Goal: Complete application form: Complete application form

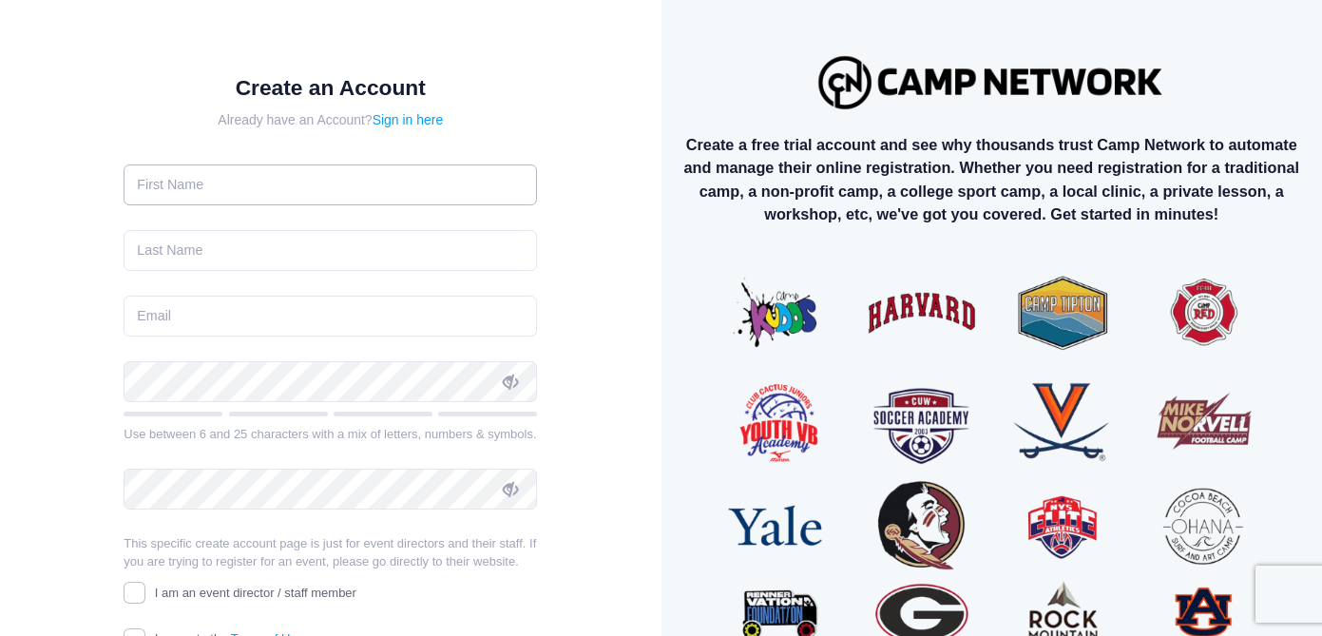
click at [279, 187] on input "text" at bounding box center [330, 184] width 413 height 41
type input "Cindy"
type input "McArthur"
type input "[PERSON_NAME][EMAIL_ADDRESS][PERSON_NAME][DOMAIN_NAME]"
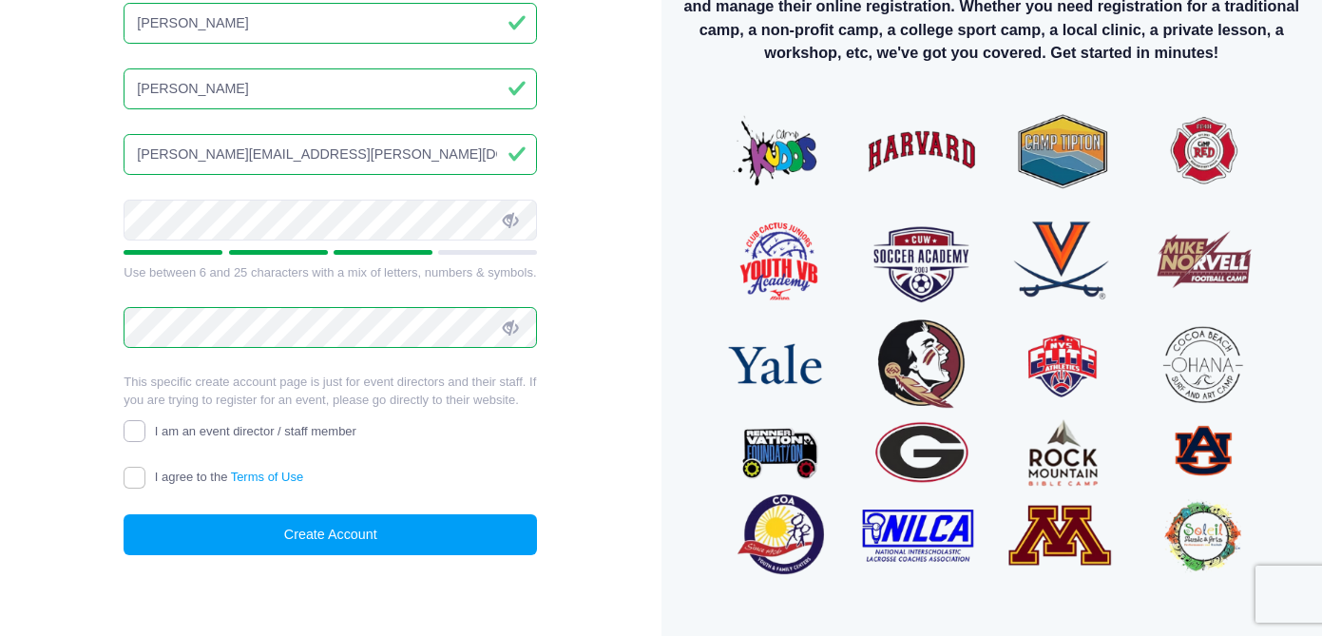
scroll to position [172, 0]
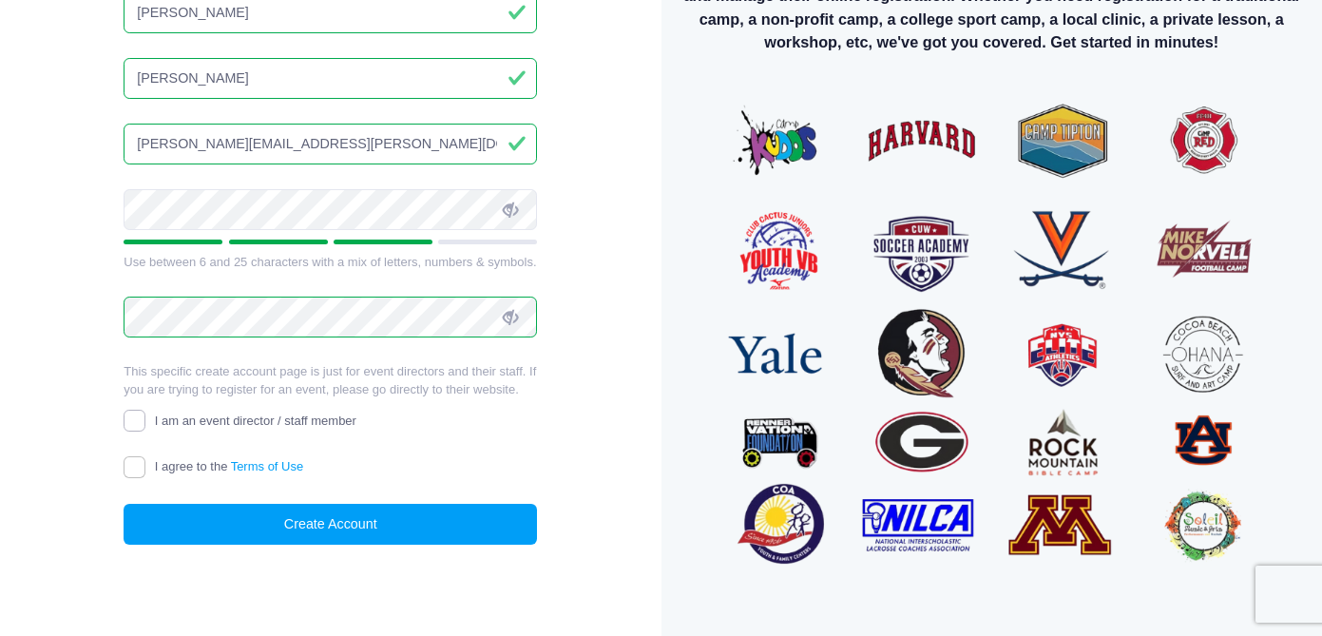
click at [130, 415] on input "I am an event director / staff member" at bounding box center [135, 421] width 22 height 22
checkbox input "true"
click at [133, 468] on input "I agree to the Terms of Use" at bounding box center [135, 467] width 22 height 22
checkbox input "true"
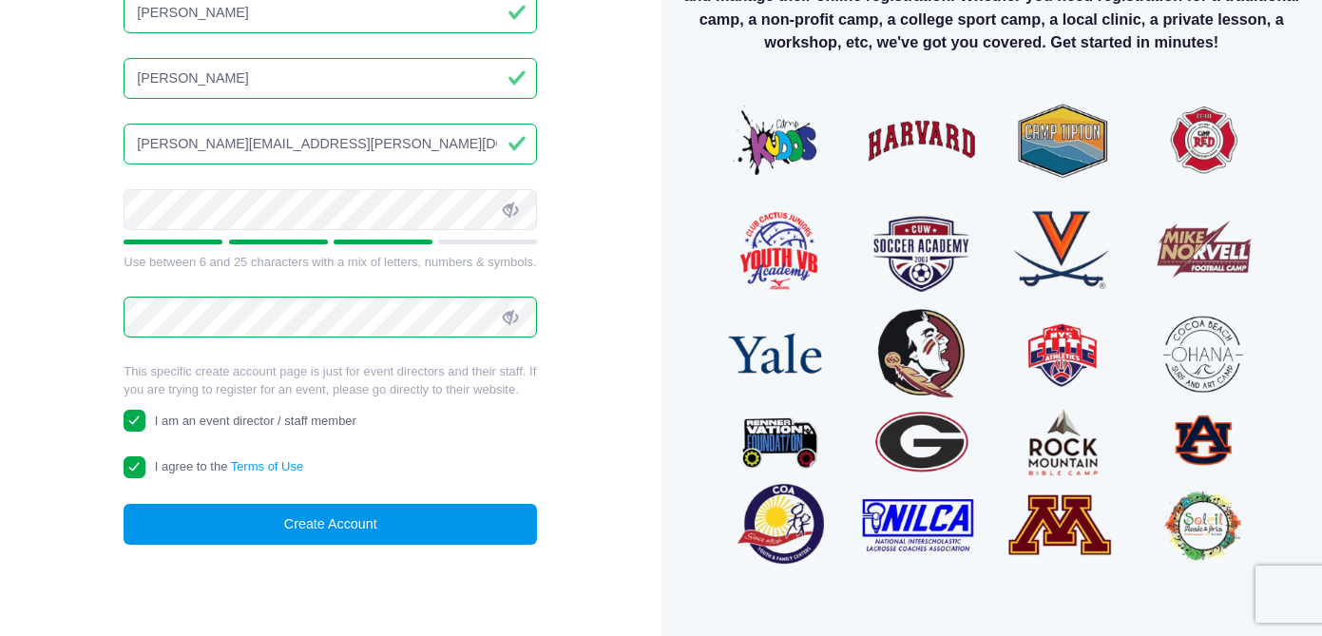
click at [366, 518] on button "Create Account" at bounding box center [330, 524] width 413 height 41
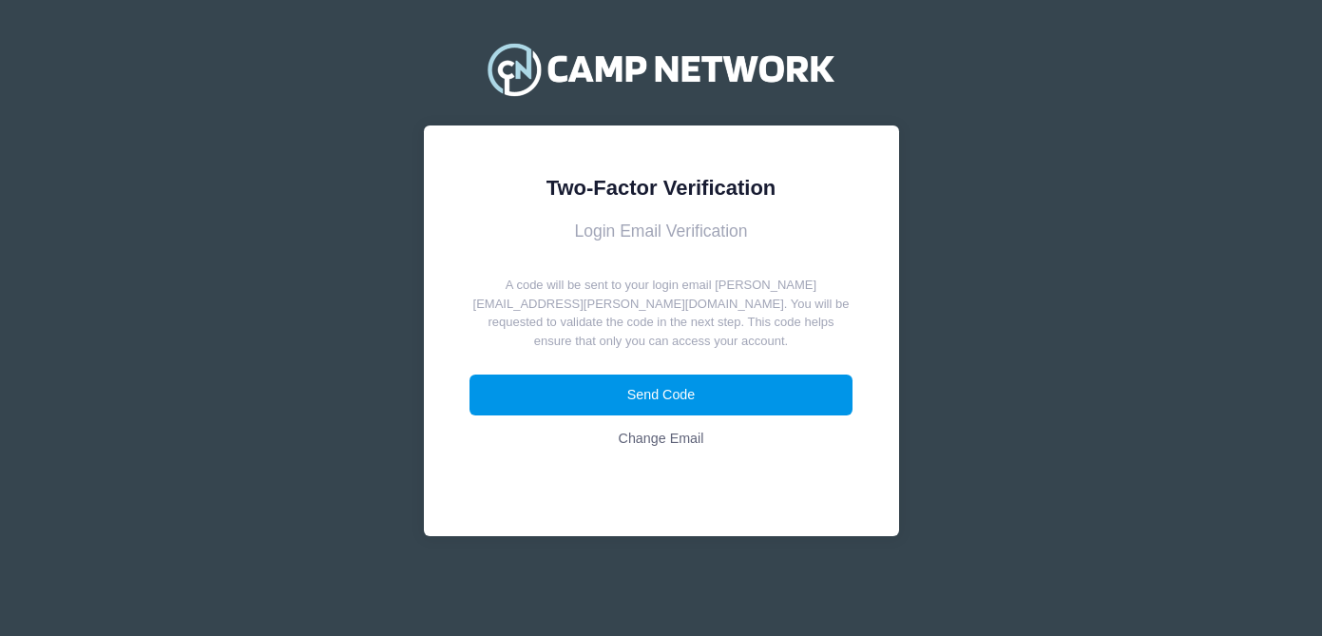
click at [691, 390] on button "Send Code" at bounding box center [661, 395] width 383 height 41
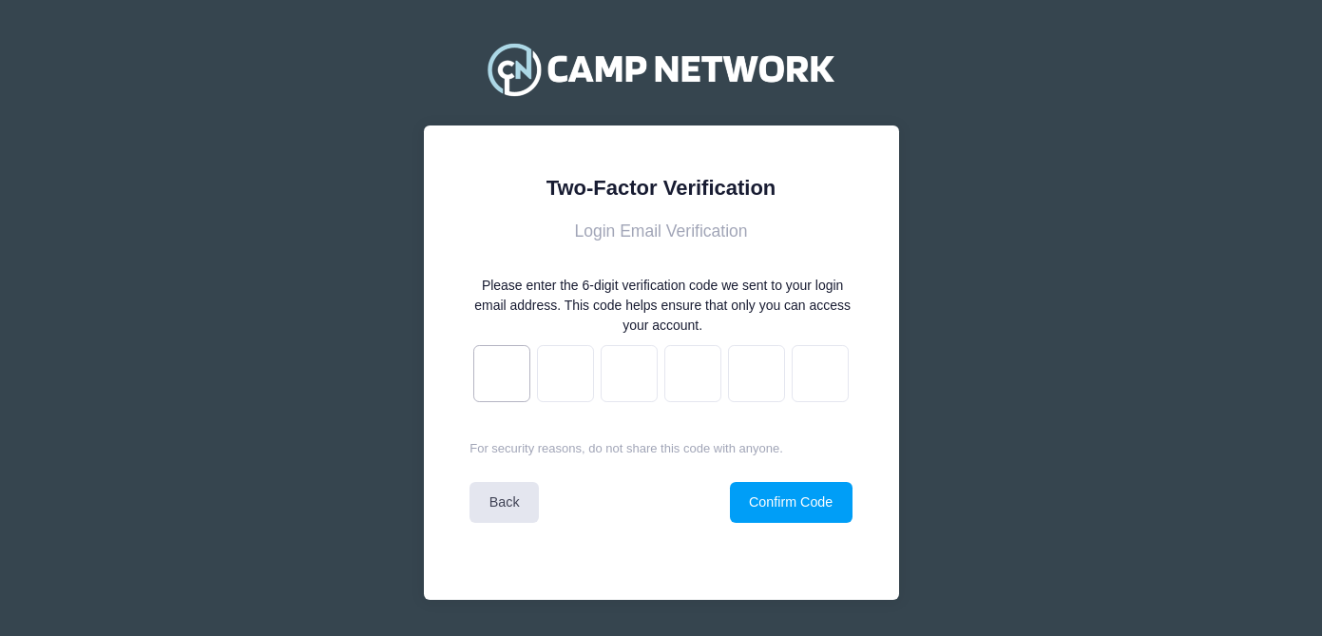
click at [508, 383] on input "text" at bounding box center [501, 373] width 57 height 57
type input "5"
type input "d"
type input "7"
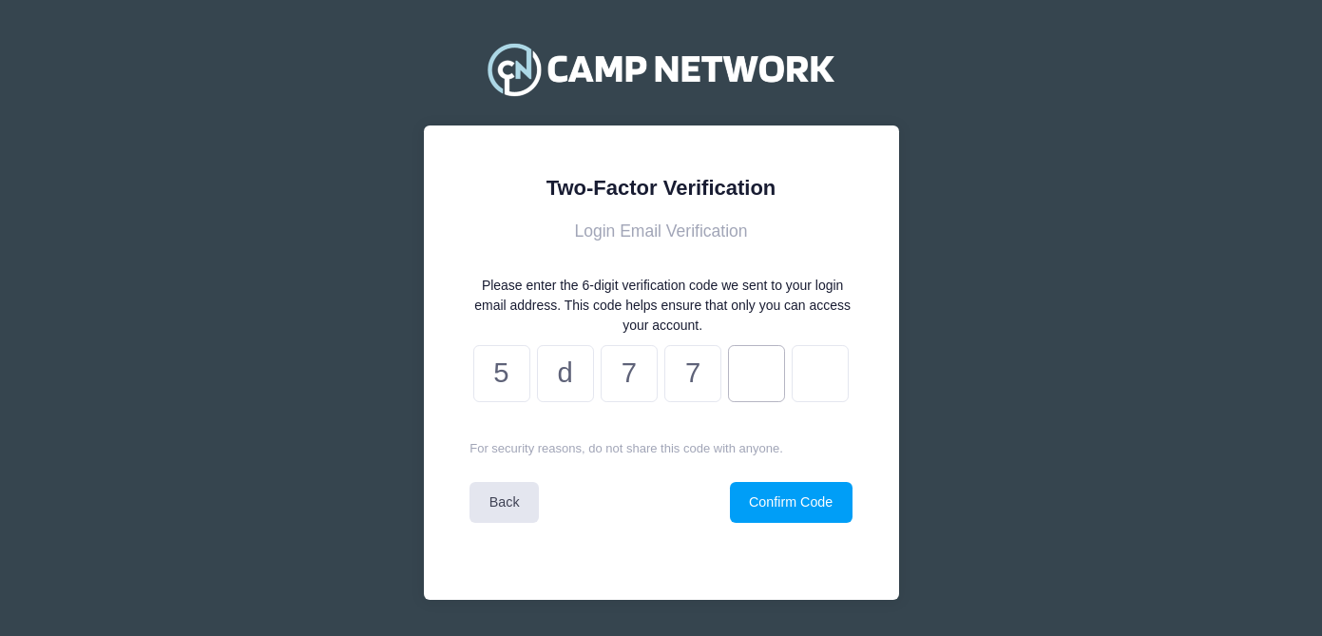
type input "a"
type input "b"
click at [814, 505] on button "Confirm Code" at bounding box center [791, 502] width 123 height 41
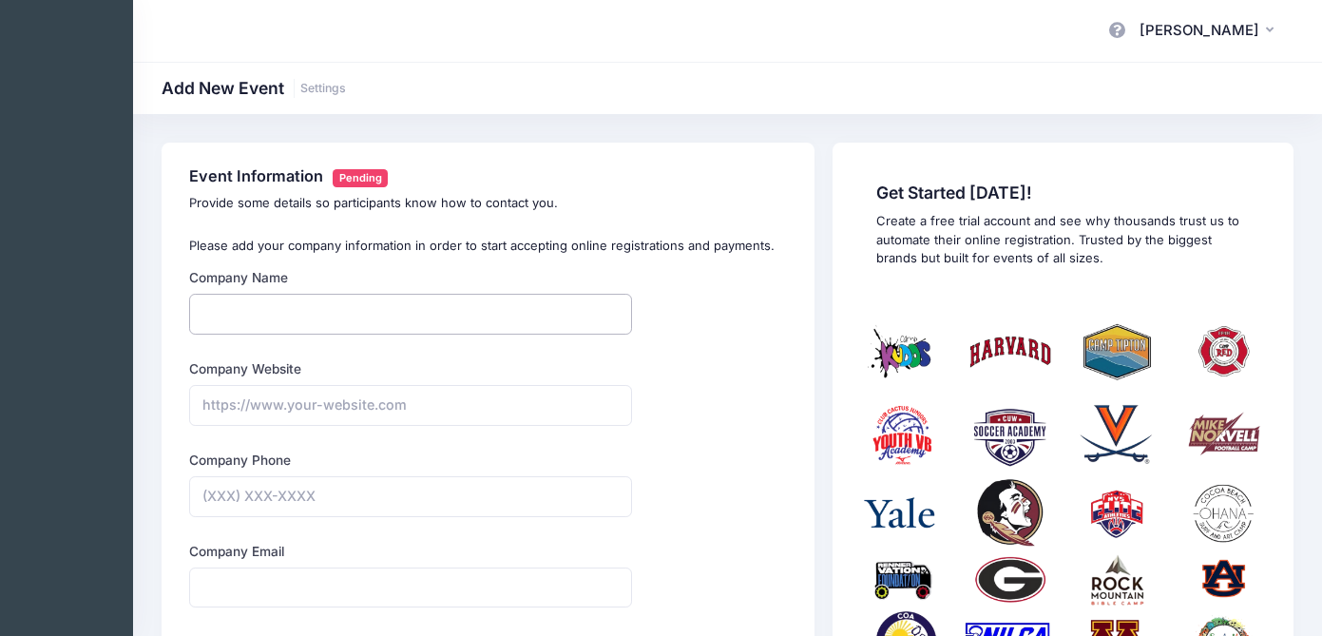
click at [392, 318] on input "Company Name" at bounding box center [410, 314] width 443 height 41
type input "[GEOGRAPHIC_DATA]"
type input "[PHONE_NUMBER]"
type input "[PERSON_NAME][EMAIL_ADDRESS][PERSON_NAME][DOMAIN_NAME]"
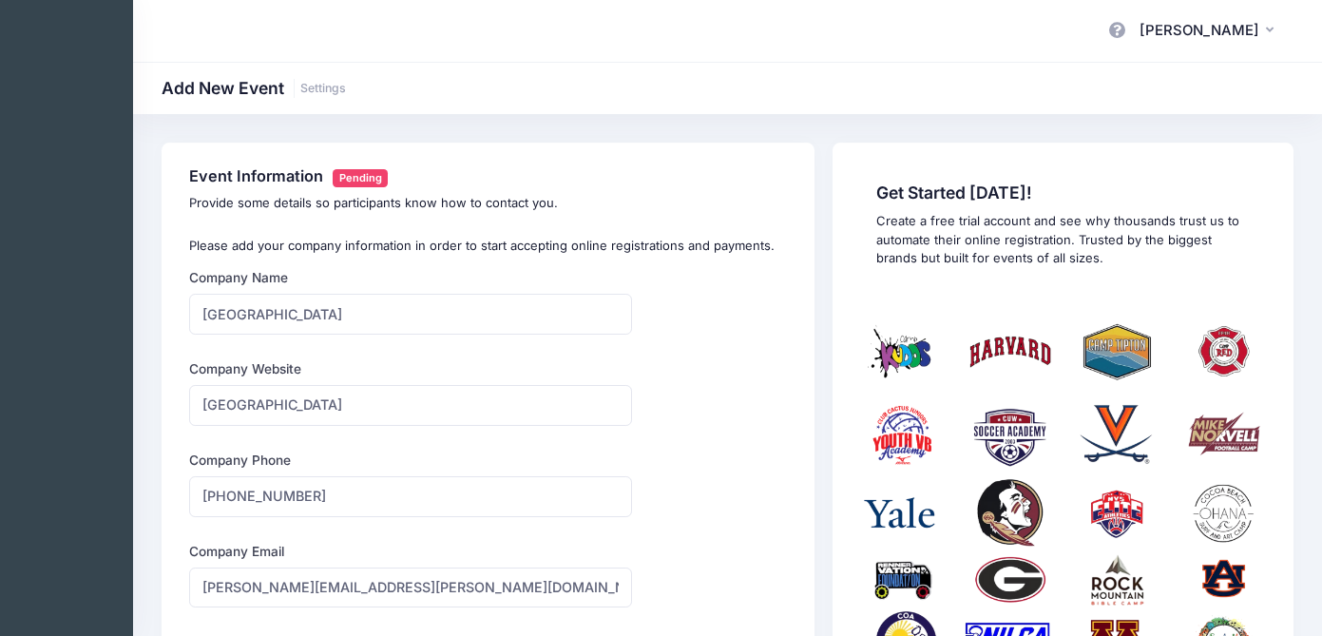
type input "[PERSON_NAME]"
click at [533, 409] on input "[URL] Country Day School" at bounding box center [410, 405] width 443 height 41
type input "[URL]"
